Goal: Obtain resource: Obtain resource

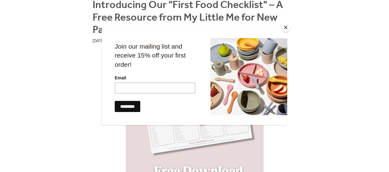
scroll to position [123, 0]
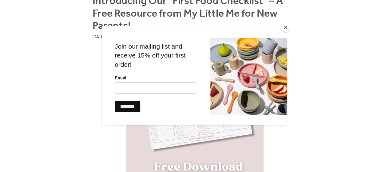
click at [285, 30] on button "Close" at bounding box center [285, 27] width 9 height 9
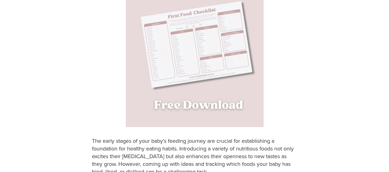
scroll to position [184, 0]
click at [234, 53] on img at bounding box center [195, 59] width 138 height 138
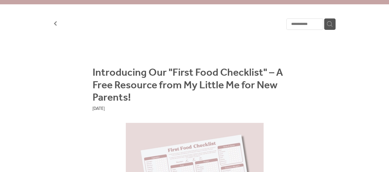
scroll to position [45, 0]
